Goal: Transaction & Acquisition: Purchase product/service

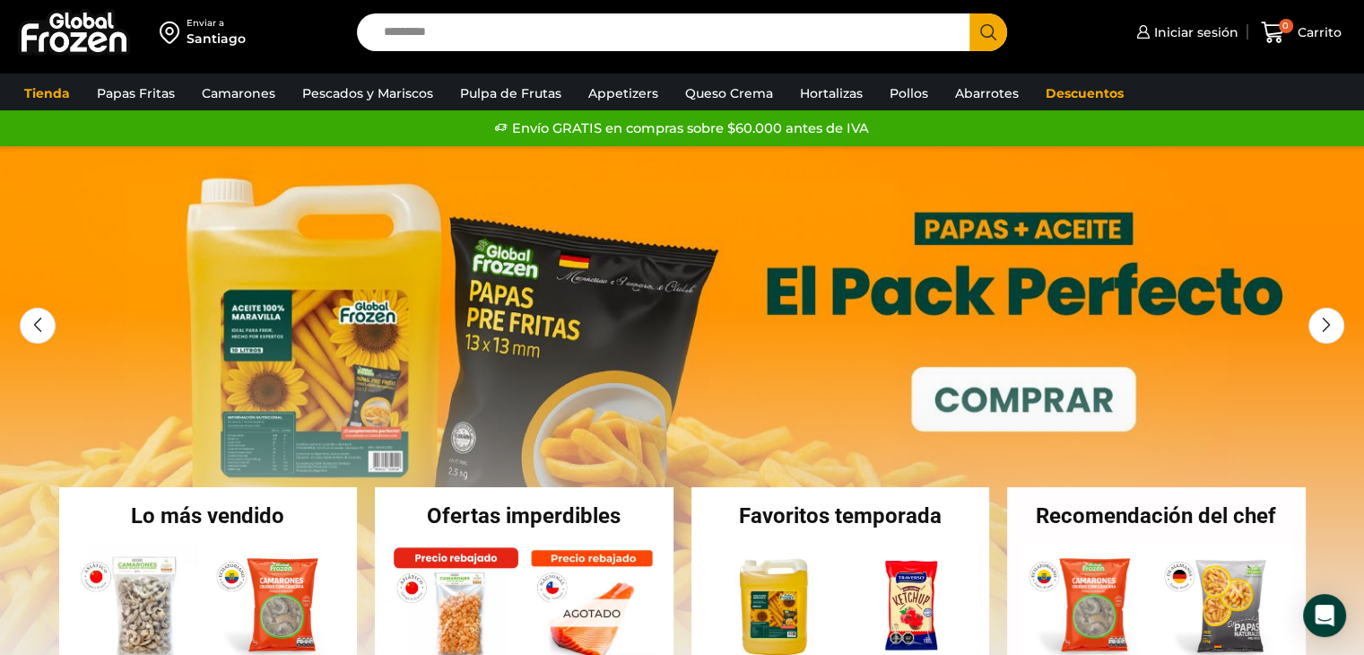
click at [456, 44] on input "Search input" at bounding box center [668, 32] width 586 height 38
click at [969, 13] on button "Search" at bounding box center [988, 32] width 38 height 38
type input "******"
click at [969, 13] on button "Search" at bounding box center [988, 32] width 38 height 38
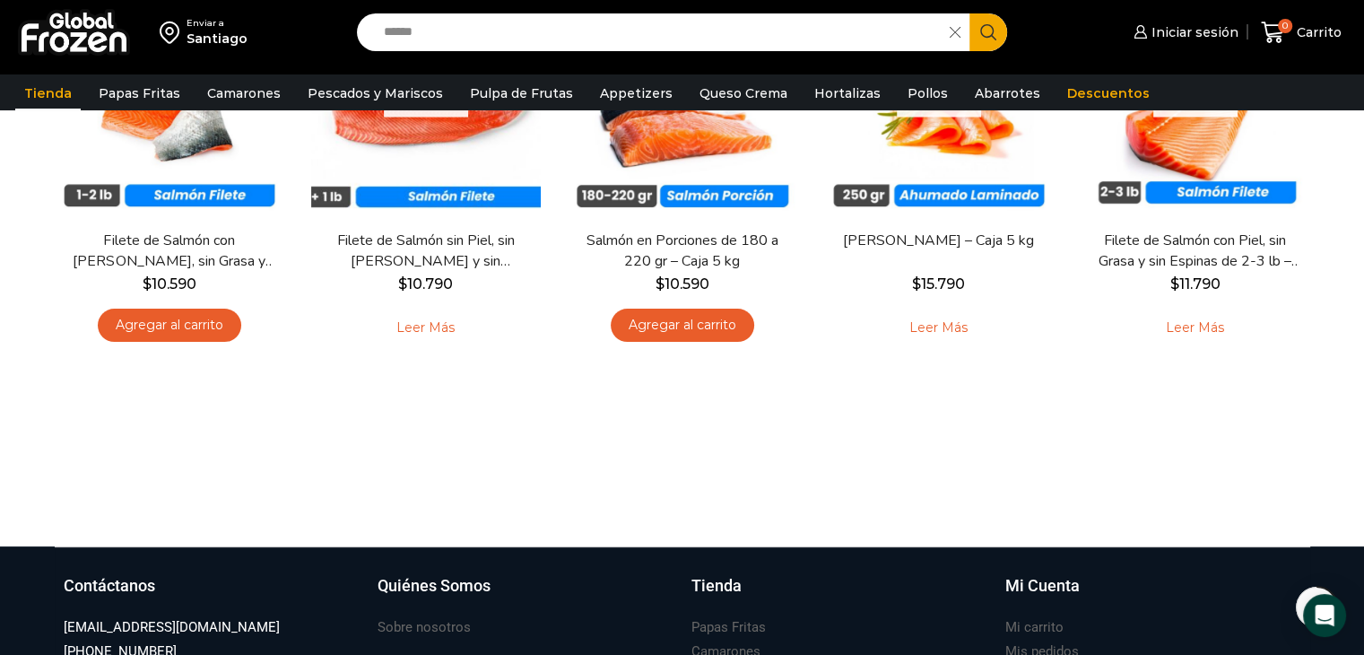
scroll to position [179, 0]
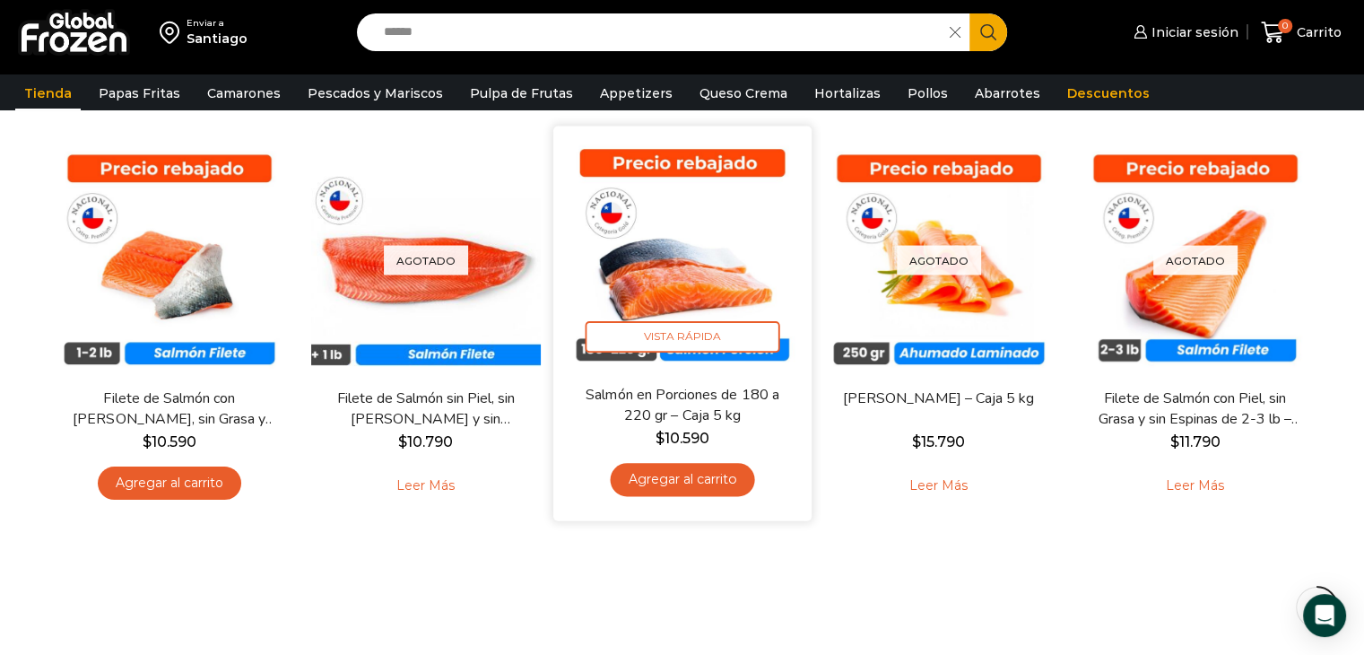
click at [672, 263] on img at bounding box center [682, 255] width 231 height 231
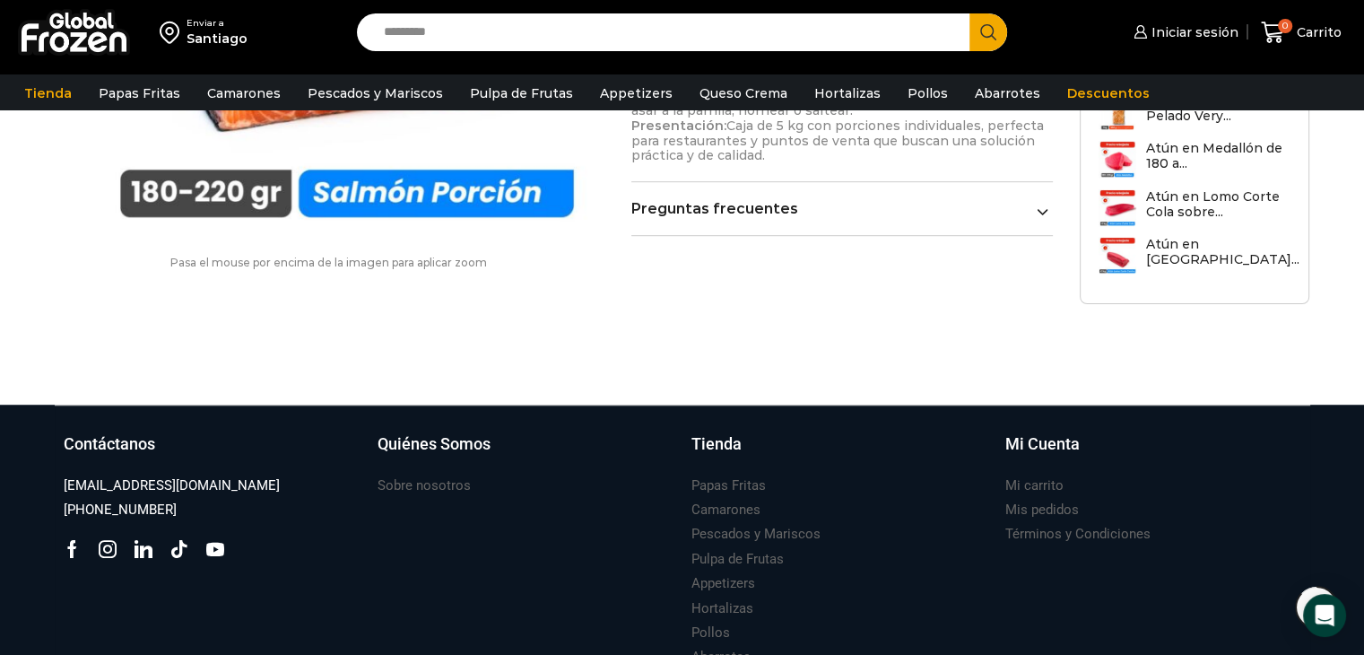
scroll to position [1166, 0]
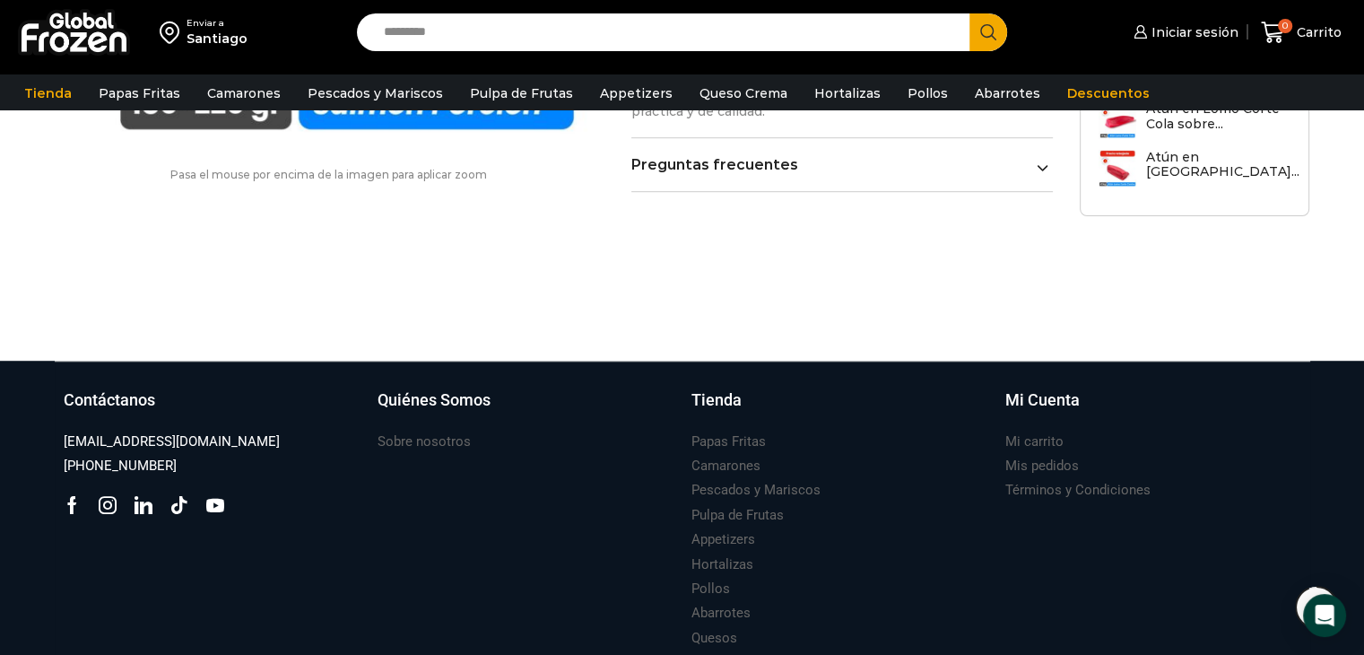
click at [1037, 171] on icon at bounding box center [1043, 167] width 12 height 12
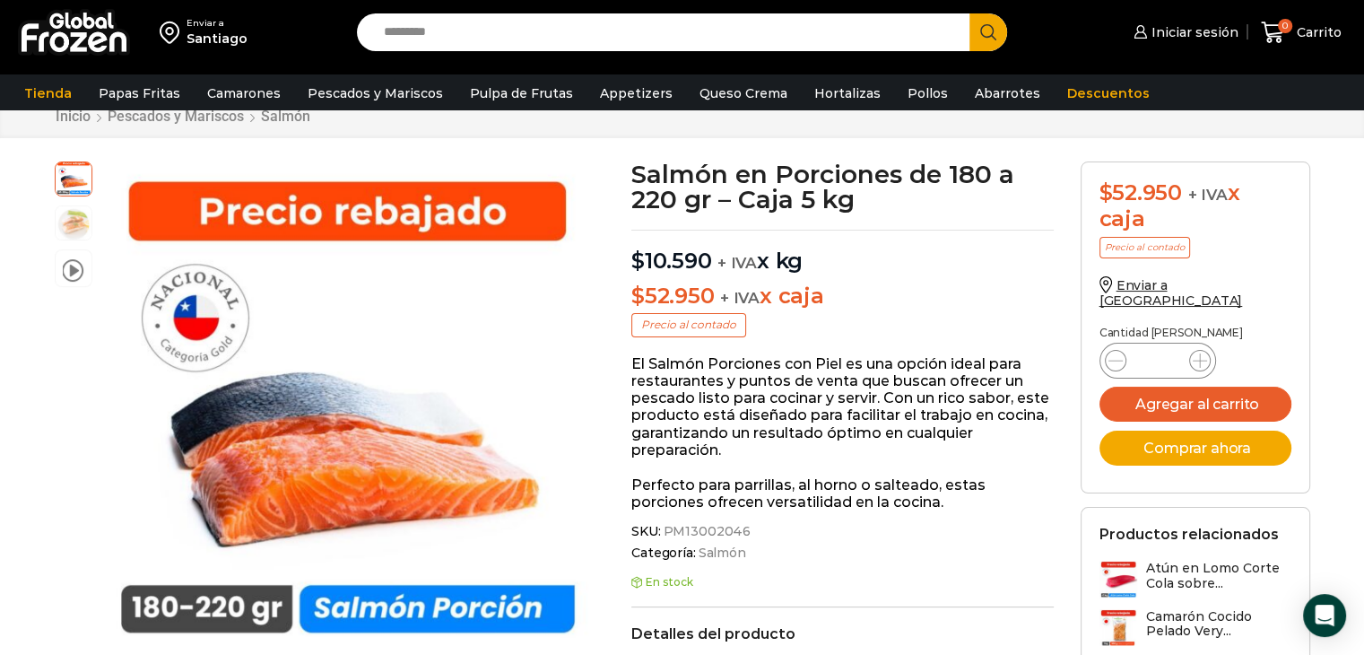
scroll to position [0, 0]
